Goal: Obtain resource: Download file/media

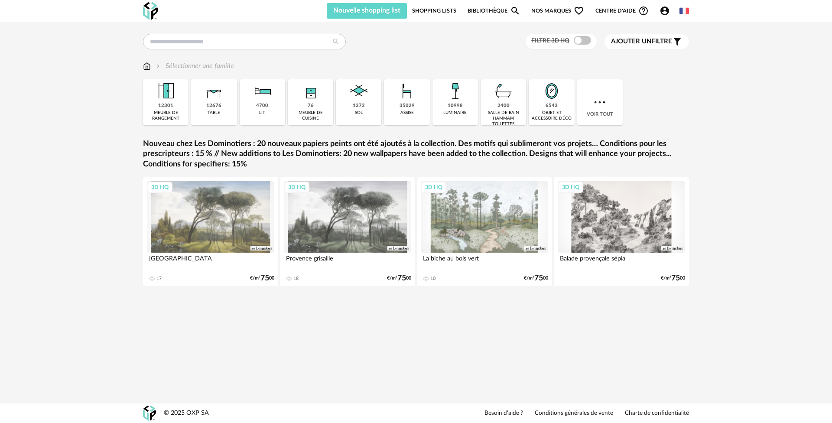
click at [0, 0] on div "1757 revêtement mural" at bounding box center [0, 0] width 0 height 0
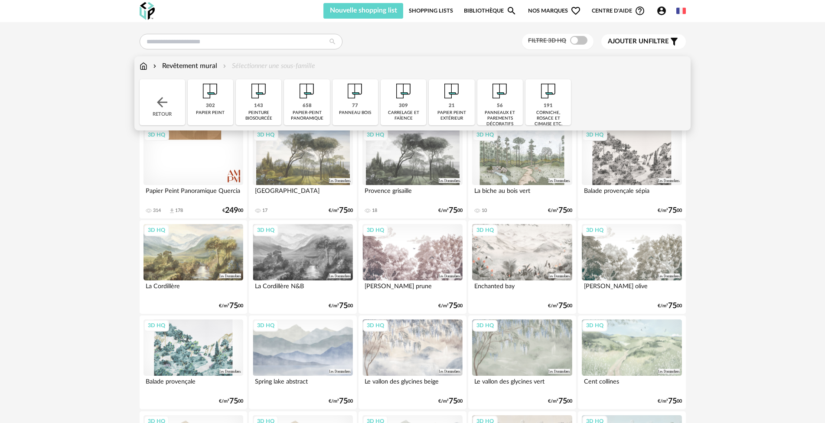
click at [143, 65] on img at bounding box center [144, 66] width 8 height 10
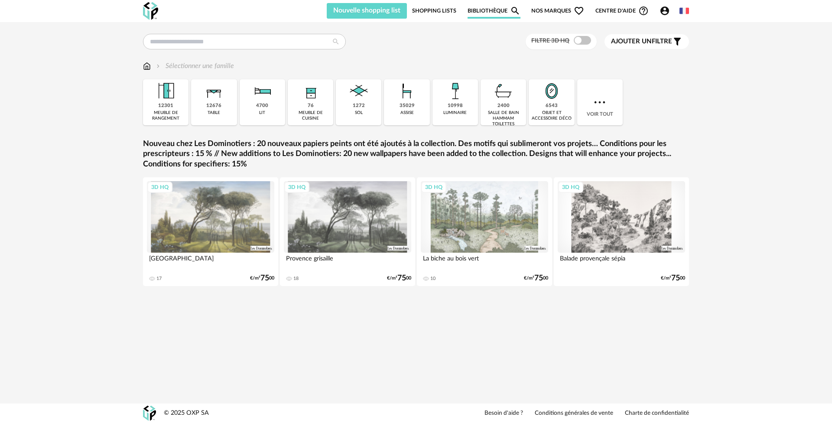
click at [0, 0] on div "1757 revêtement mural" at bounding box center [0, 0] width 0 height 0
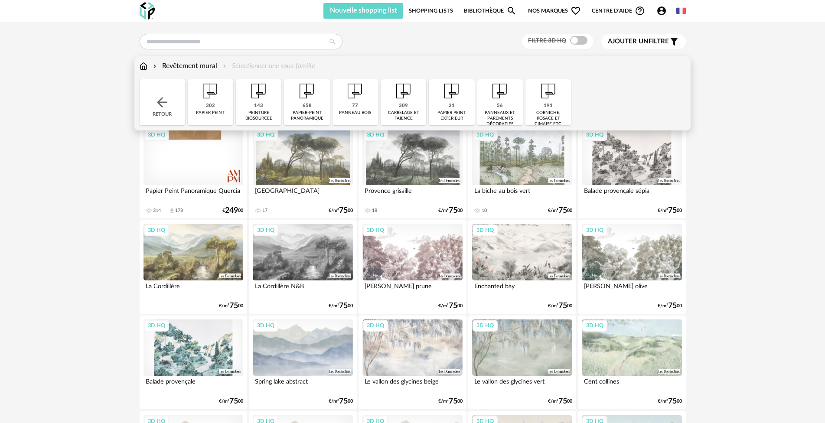
click at [145, 67] on img at bounding box center [144, 66] width 8 height 10
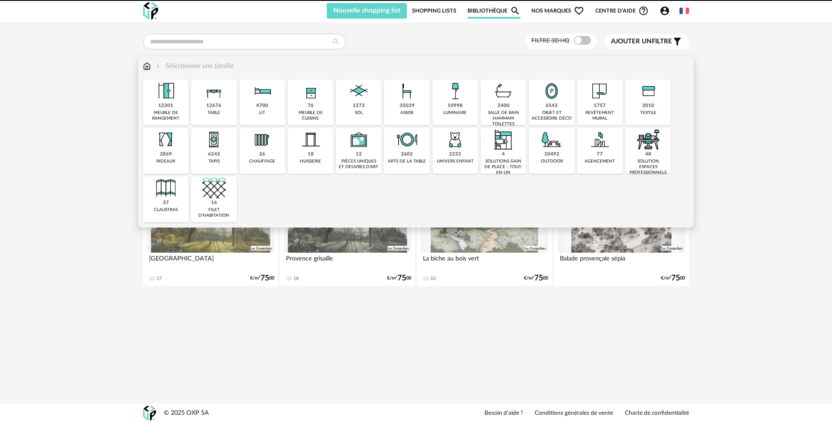
click at [606, 114] on div "revêtement mural" at bounding box center [600, 115] width 40 height 11
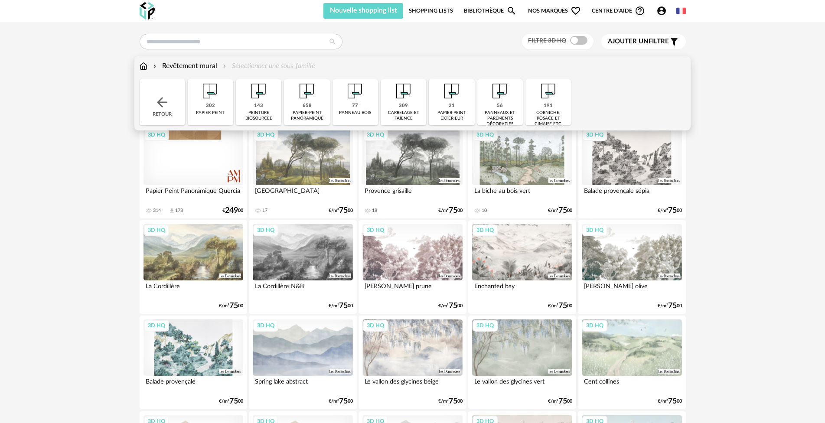
click at [142, 63] on img at bounding box center [144, 66] width 8 height 10
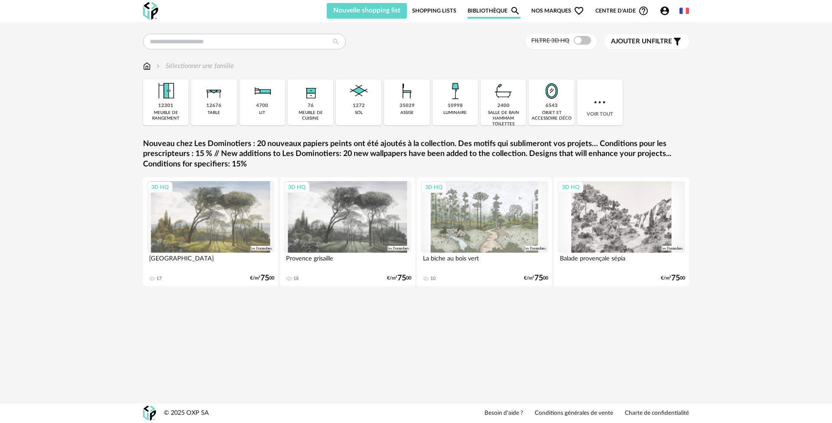
click at [350, 103] on img at bounding box center [358, 90] width 23 height 23
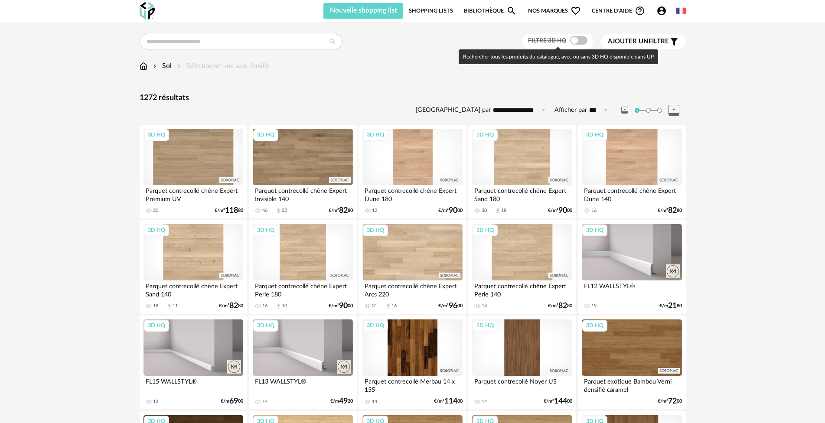
click at [581, 39] on span at bounding box center [578, 40] width 17 height 9
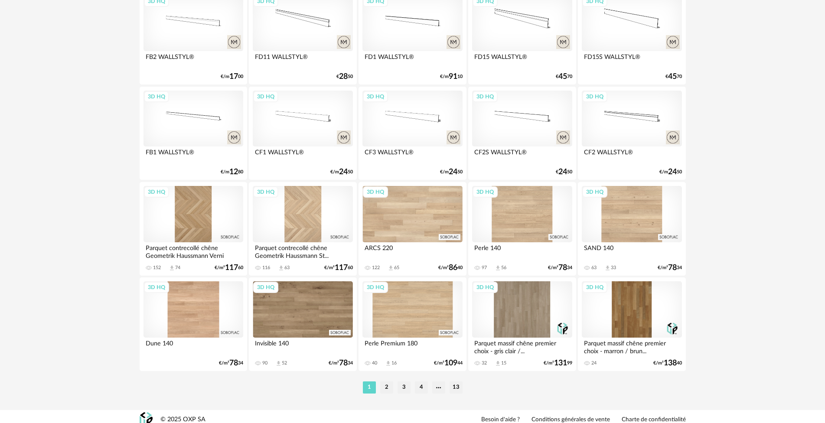
scroll to position [1666, 0]
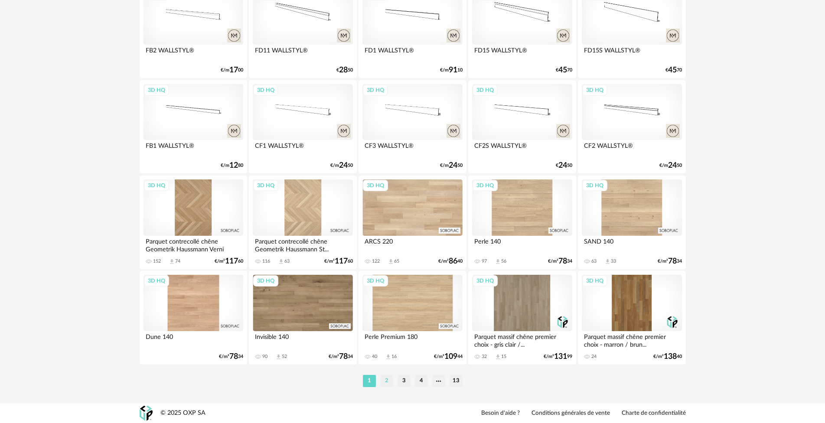
click at [387, 381] on li "2" at bounding box center [386, 381] width 13 height 12
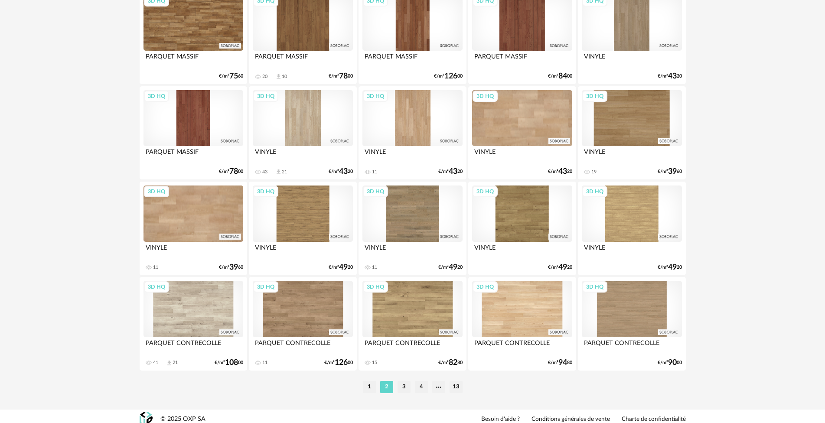
scroll to position [1666, 0]
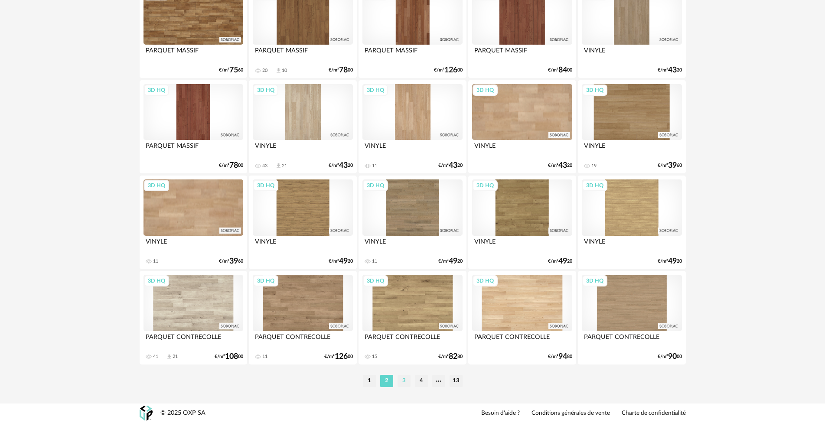
click at [403, 382] on li "3" at bounding box center [403, 381] width 13 height 12
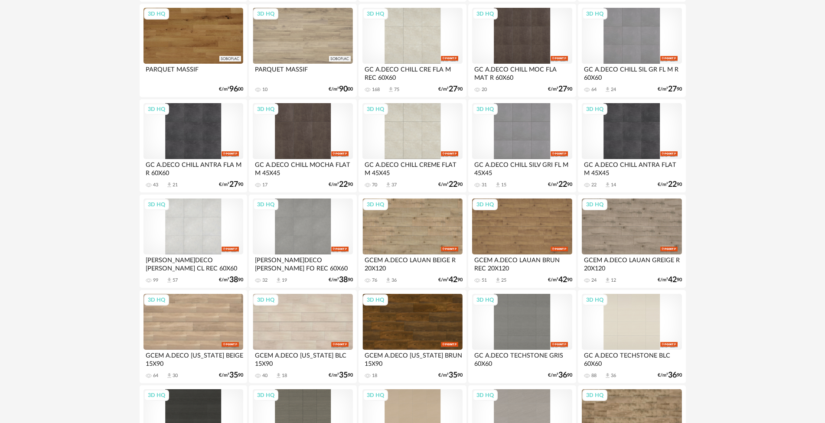
scroll to position [390, 0]
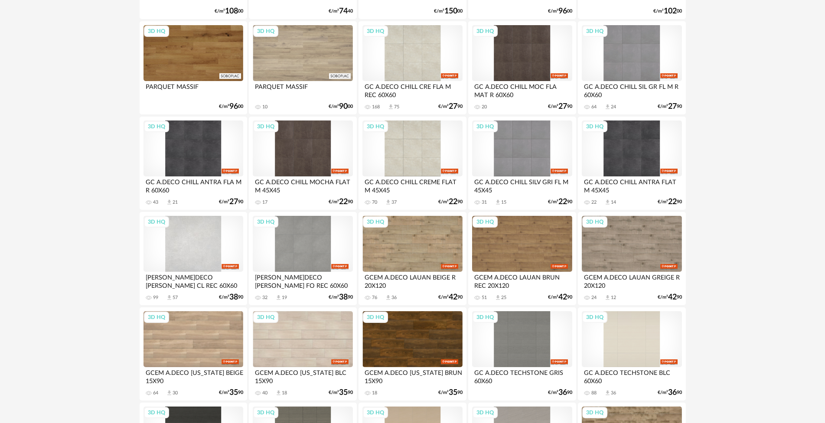
click at [199, 234] on div "3D HQ" at bounding box center [193, 244] width 100 height 56
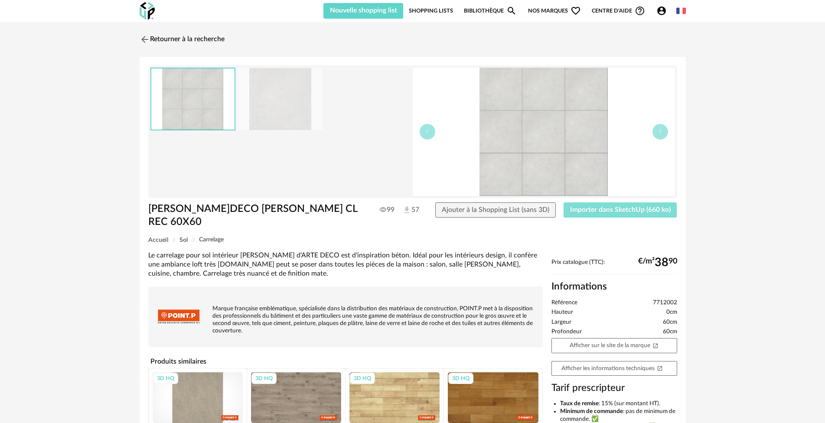
click at [609, 211] on span "Importer dans SketchUp (660 ko)" at bounding box center [620, 209] width 101 height 7
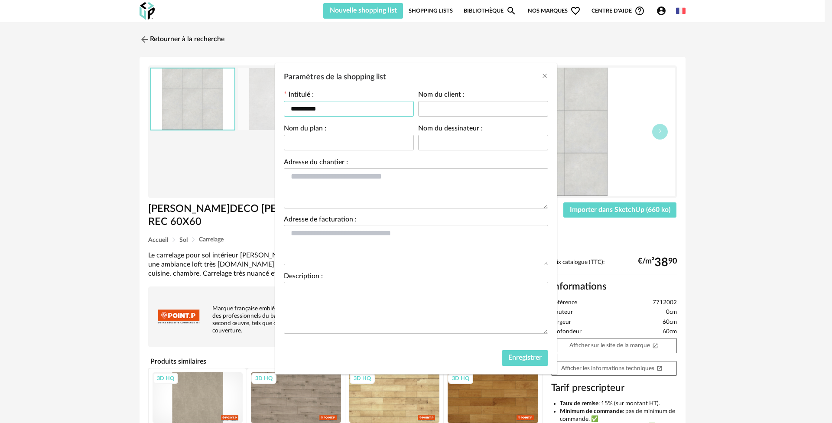
drag, startPoint x: 335, startPoint y: 110, endPoint x: 248, endPoint y: 102, distance: 87.9
click at [260, 100] on div "**********" at bounding box center [416, 211] width 832 height 423
type input "********"
click at [526, 361] on span "Enregistrer" at bounding box center [524, 357] width 33 height 7
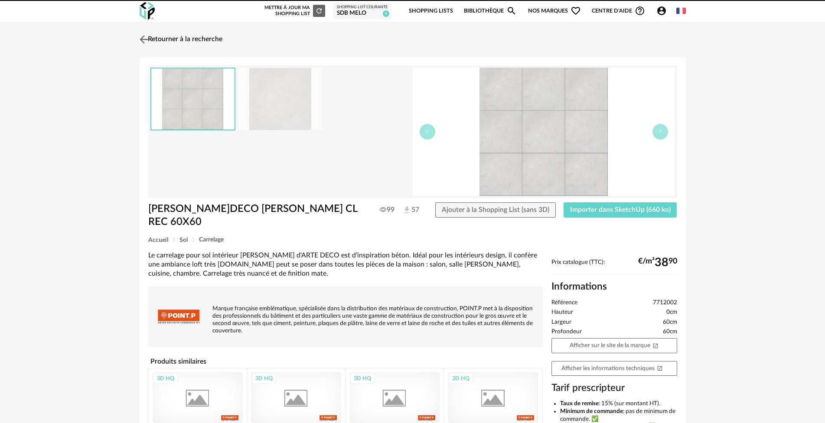
click at [178, 37] on link "Retourner à la recherche" at bounding box center [179, 39] width 85 height 19
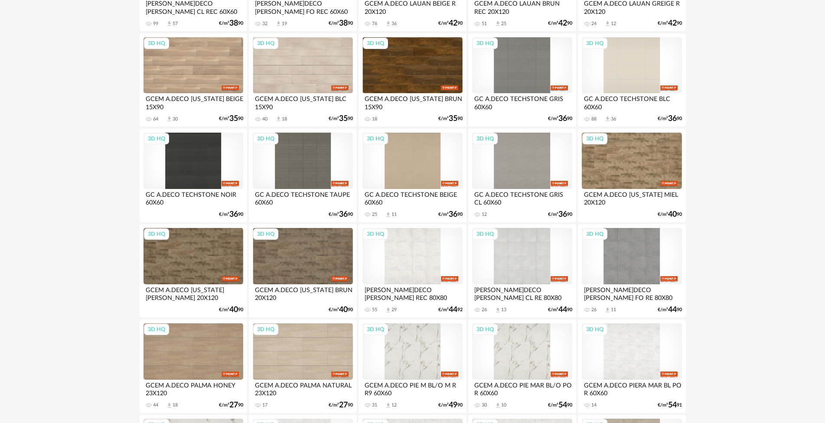
scroll to position [729, 0]
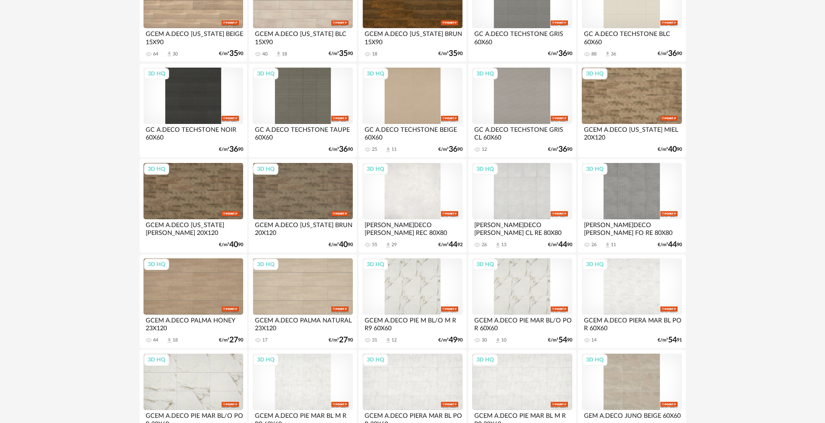
click at [417, 183] on div "3D HQ" at bounding box center [412, 191] width 100 height 56
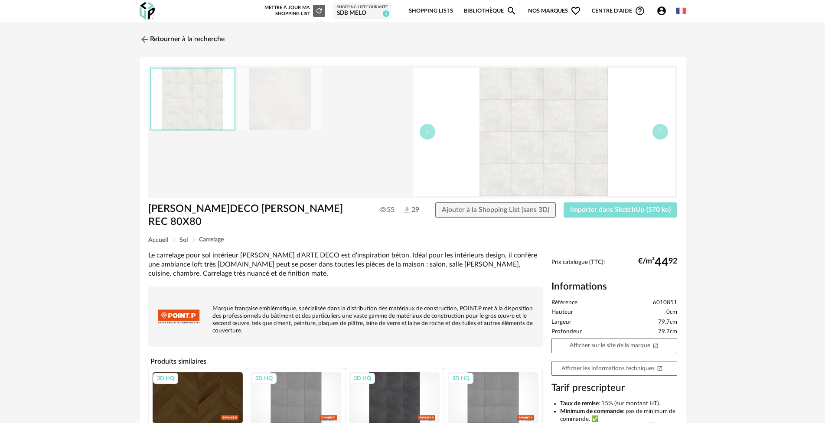
click at [589, 213] on button "Importer dans SketchUp (570 ko)" at bounding box center [620, 210] width 114 height 16
